Goal: Find specific page/section: Locate a particular part of the current website

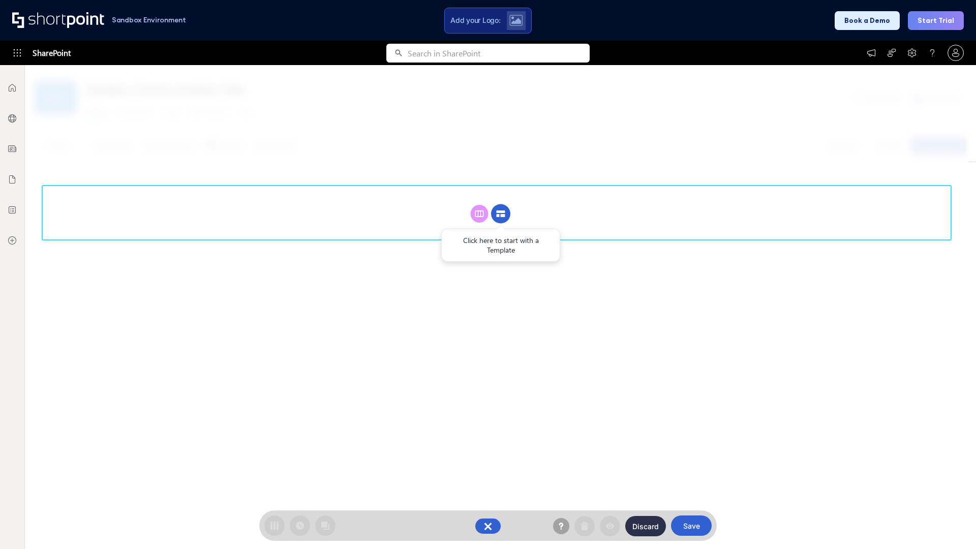
click at [501, 213] on circle at bounding box center [500, 213] width 19 height 19
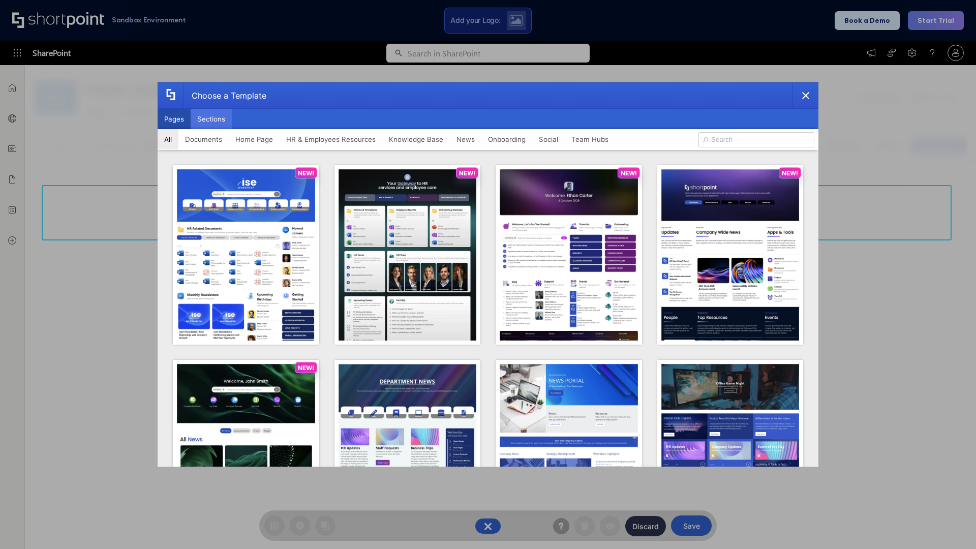
click at [211, 119] on button "Sections" at bounding box center [211, 119] width 41 height 20
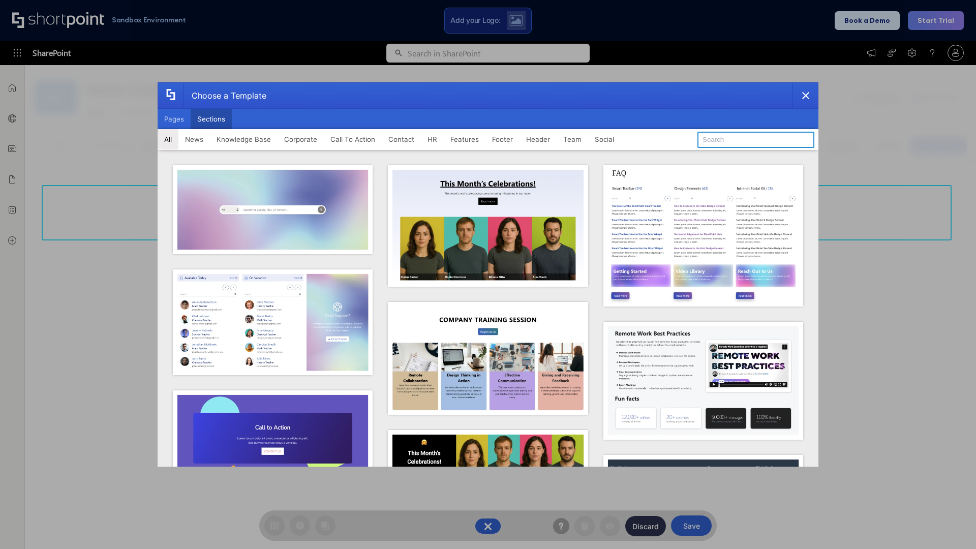
type input "Features Kit 2"
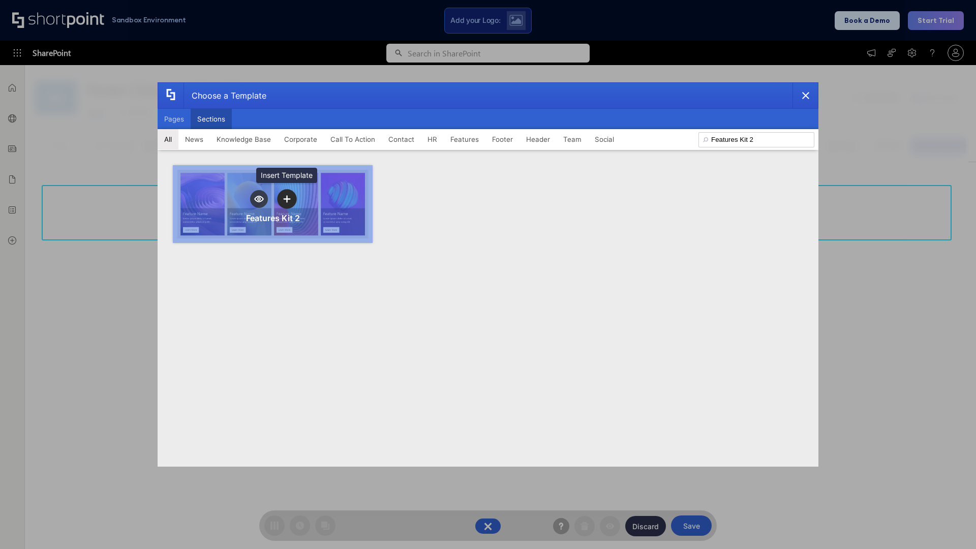
click at [287, 199] on icon "template selector" at bounding box center [286, 198] width 7 height 7
